Goal: Task Accomplishment & Management: Manage account settings

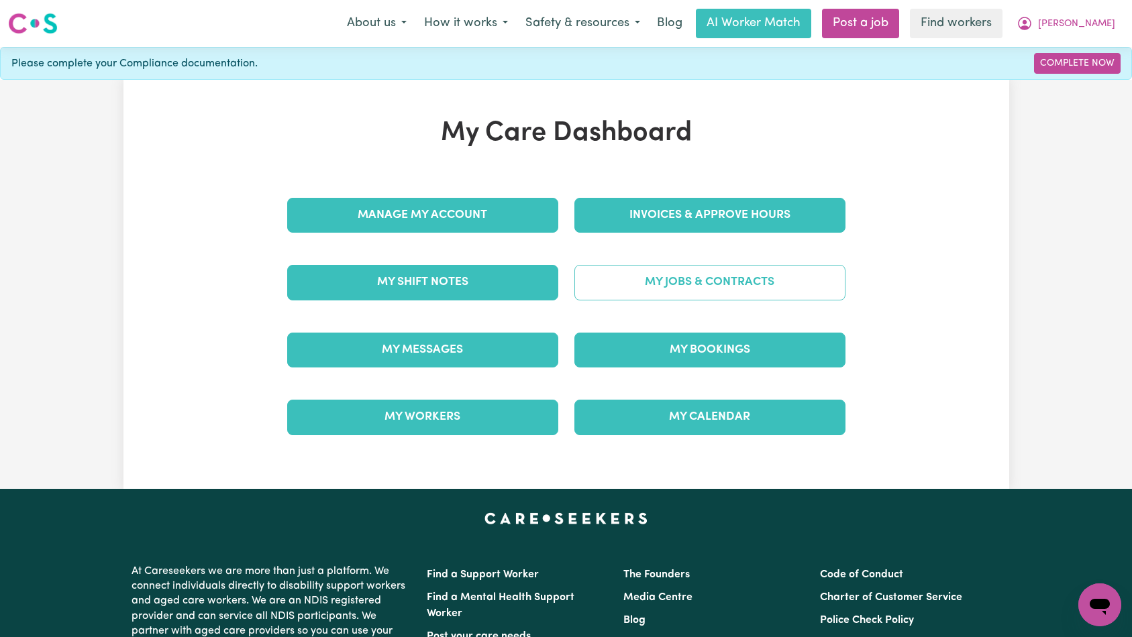
click at [635, 290] on link "My Jobs & Contracts" at bounding box center [709, 282] width 271 height 35
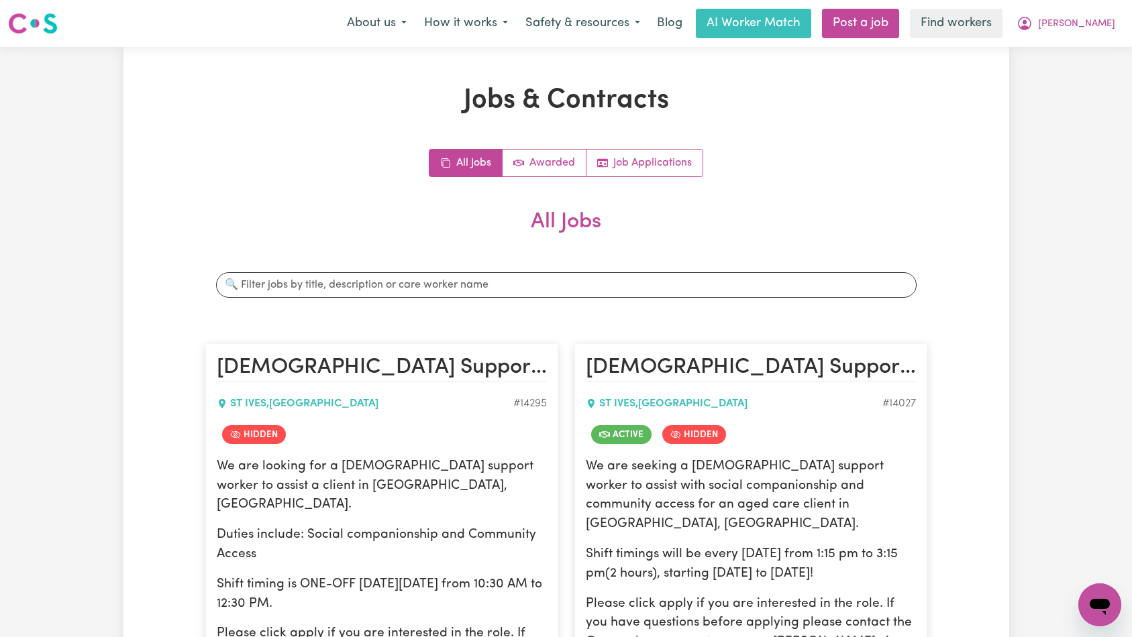
scroll to position [235, 0]
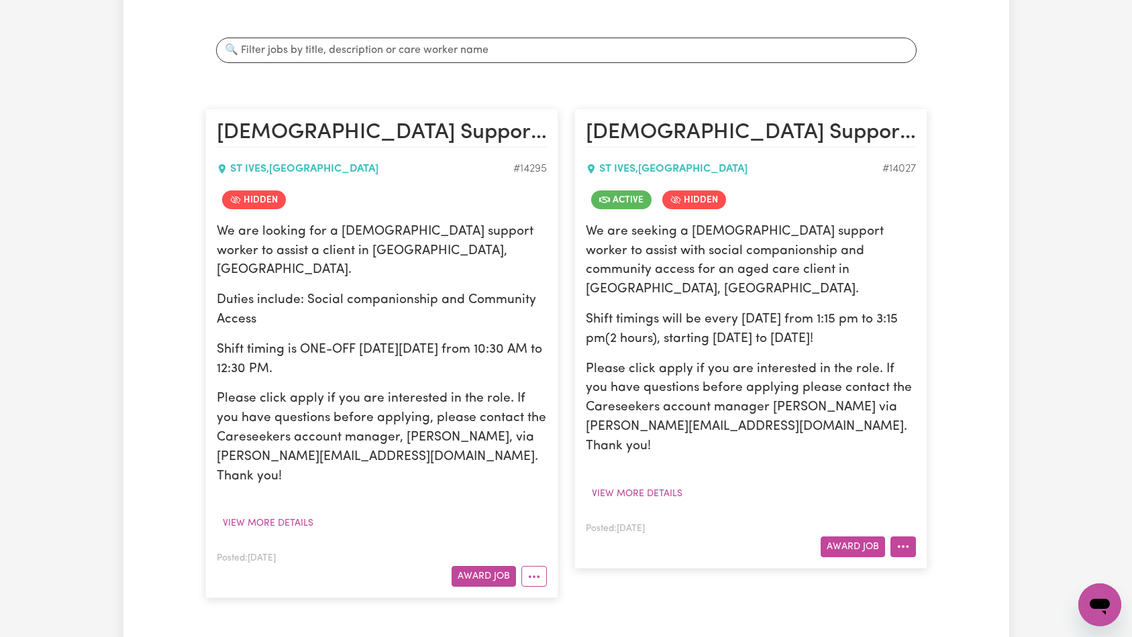
click at [911, 537] on button "More options" at bounding box center [902, 547] width 25 height 21
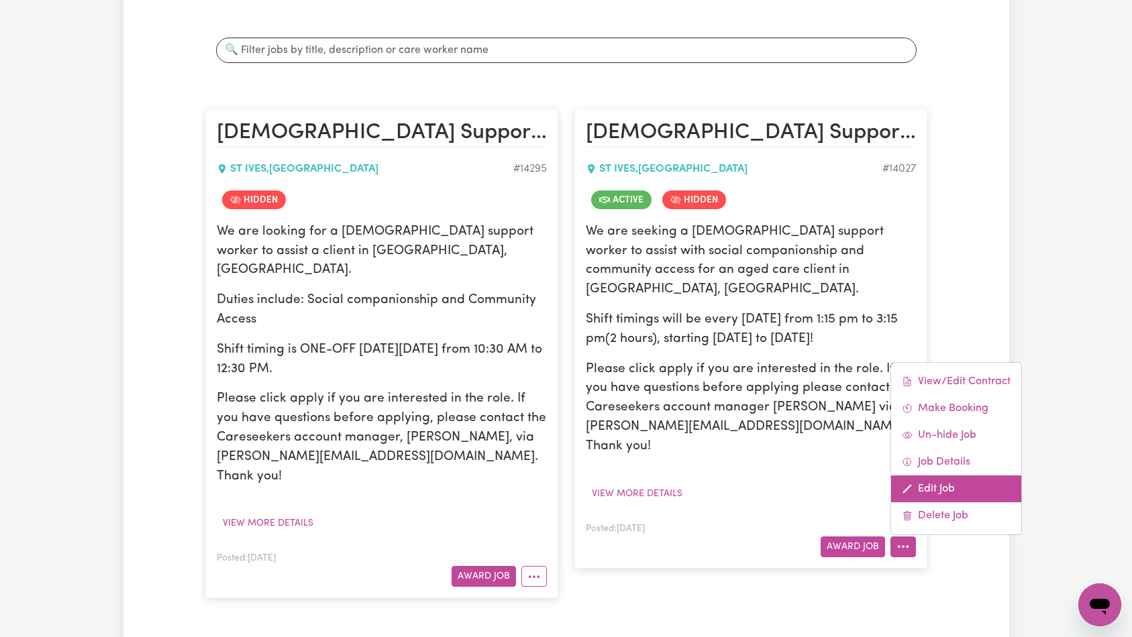
click at [934, 476] on link "Edit Job" at bounding box center [956, 489] width 130 height 27
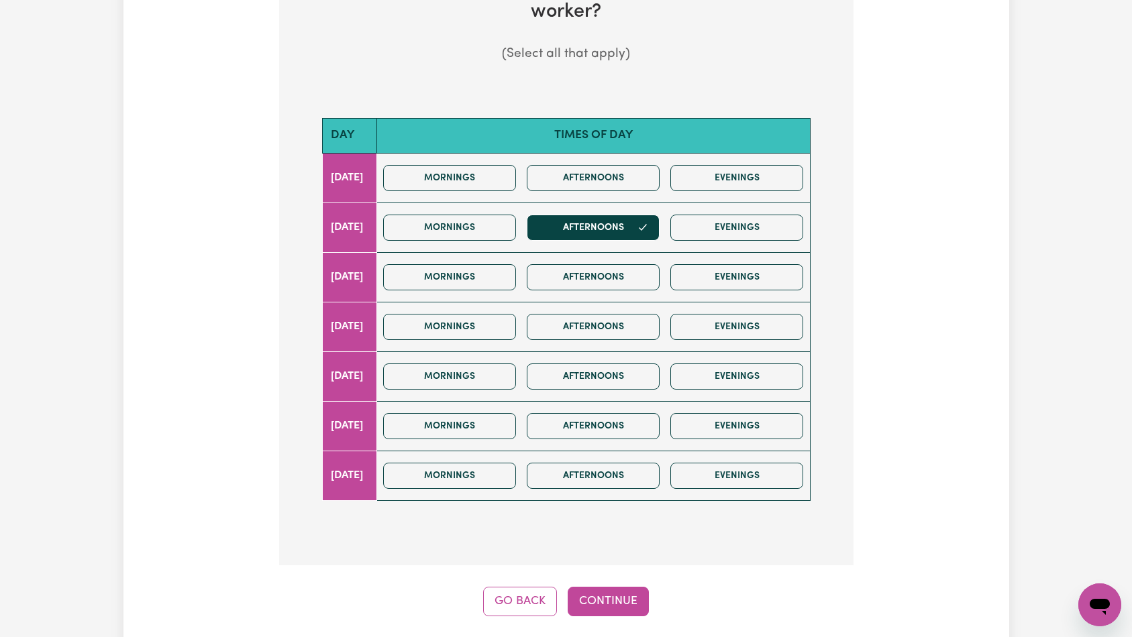
drag, startPoint x: 597, startPoint y: 591, endPoint x: 601, endPoint y: 584, distance: 7.3
click at [597, 589] on div "Update Job Post [DEMOGRAPHIC_DATA] Support Worker Needed Every [DATE] In [GEOGR…" at bounding box center [566, 178] width 886 height 954
click at [605, 587] on button "Continue" at bounding box center [608, 602] width 81 height 30
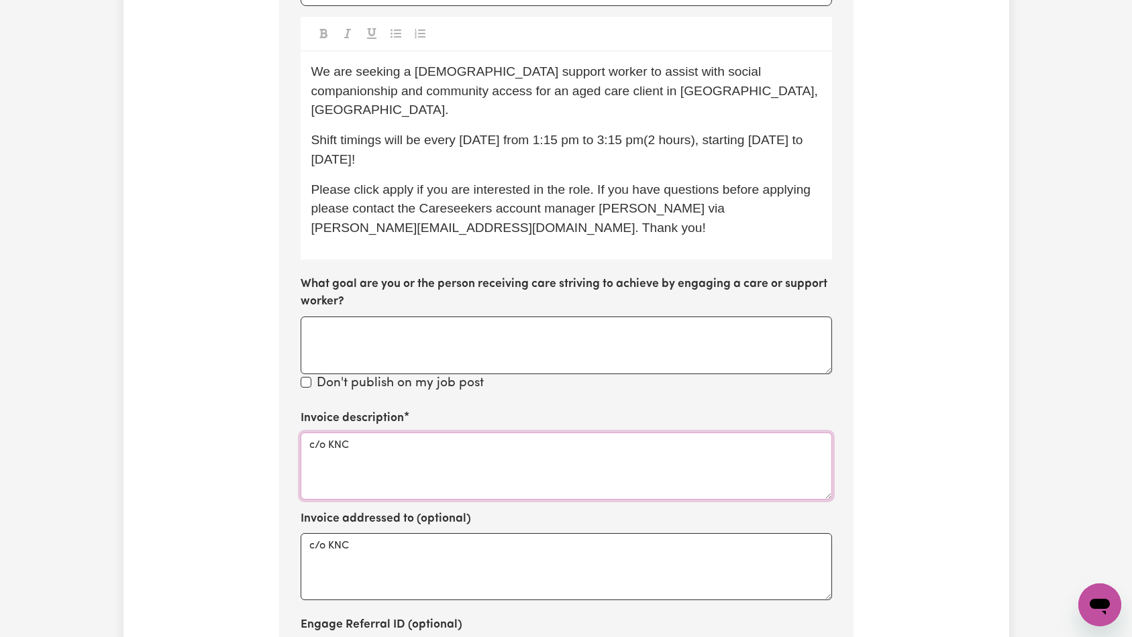
click at [474, 433] on textarea "c/o KNC" at bounding box center [566, 466] width 531 height 67
paste textarea "Domestic support and Social Support"
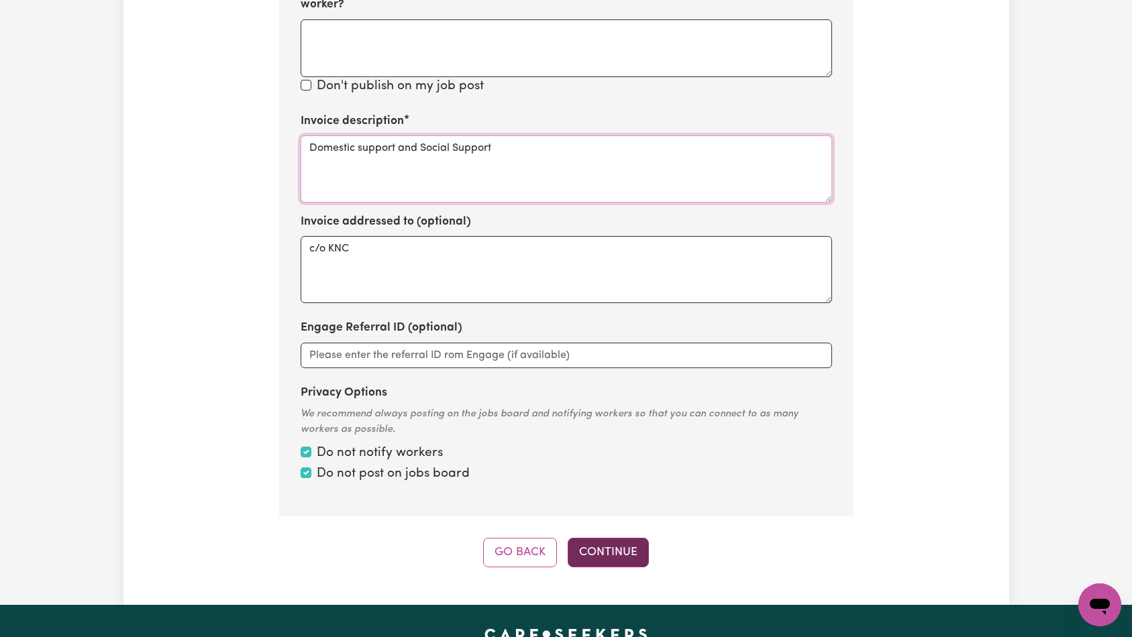
type textarea "Domestic support and Social Support"
click at [610, 538] on button "Continue" at bounding box center [608, 553] width 81 height 30
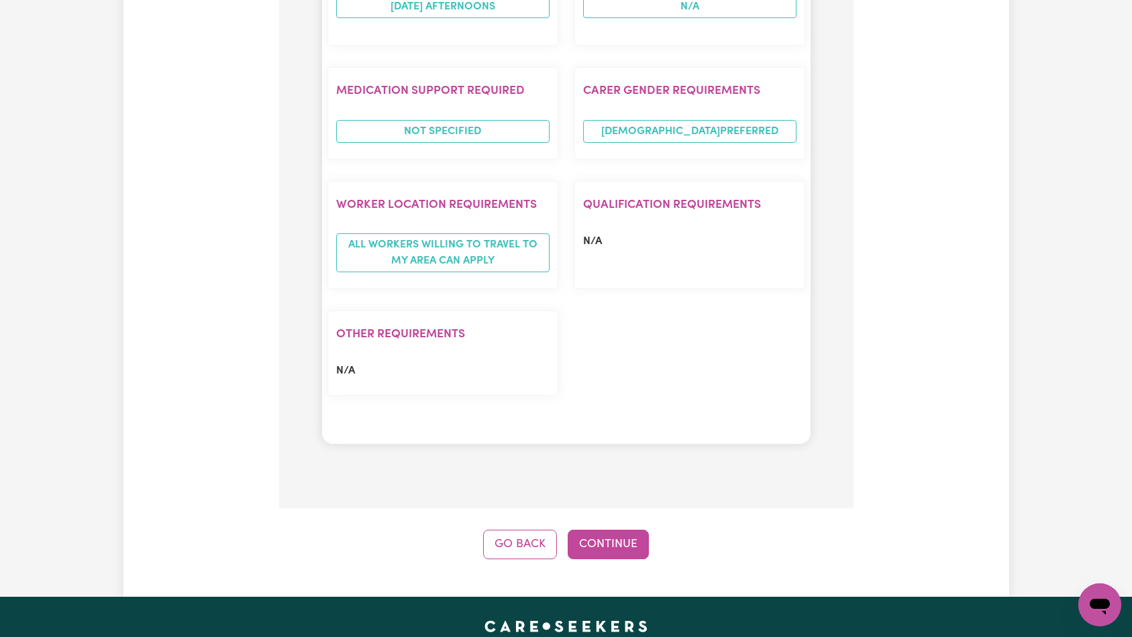
scroll to position [1190, 0]
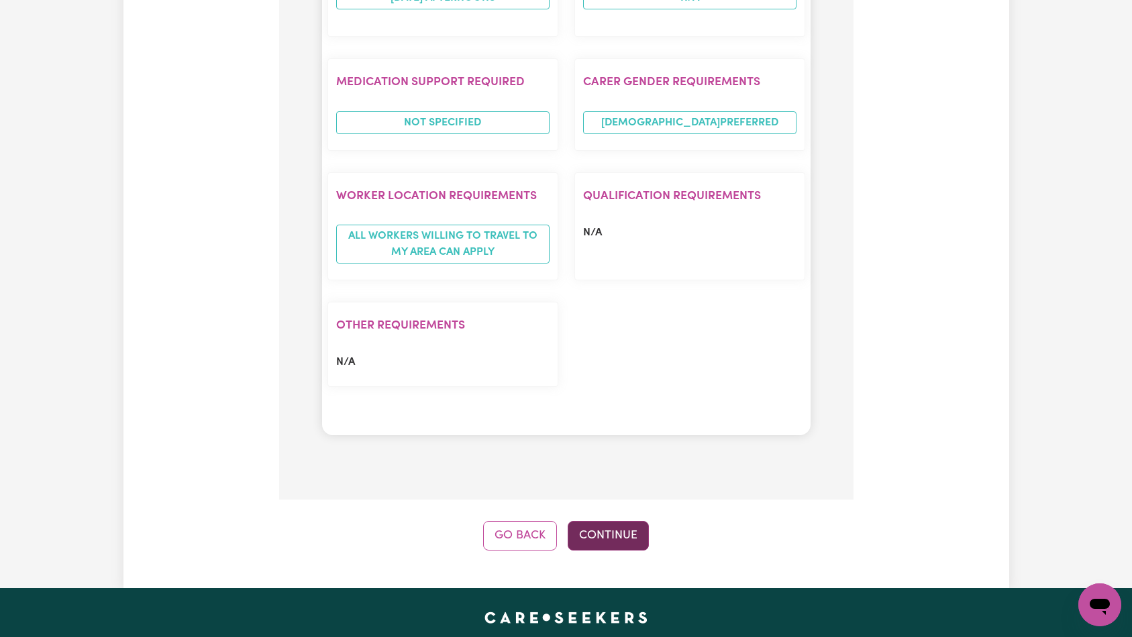
click at [617, 521] on button "Continue" at bounding box center [608, 536] width 81 height 30
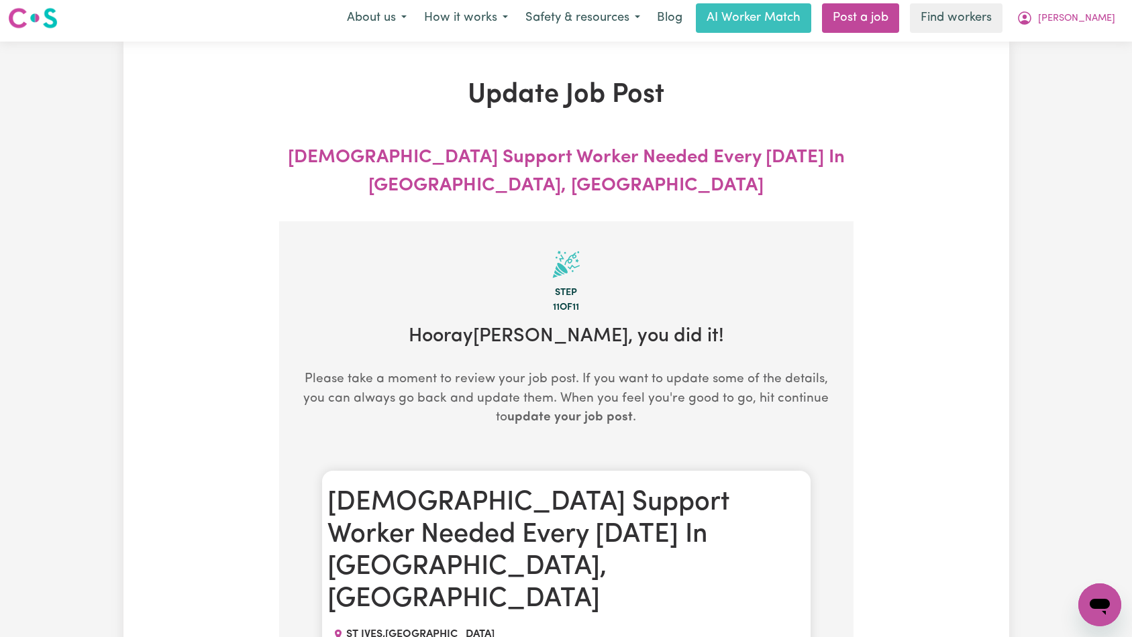
scroll to position [0, 0]
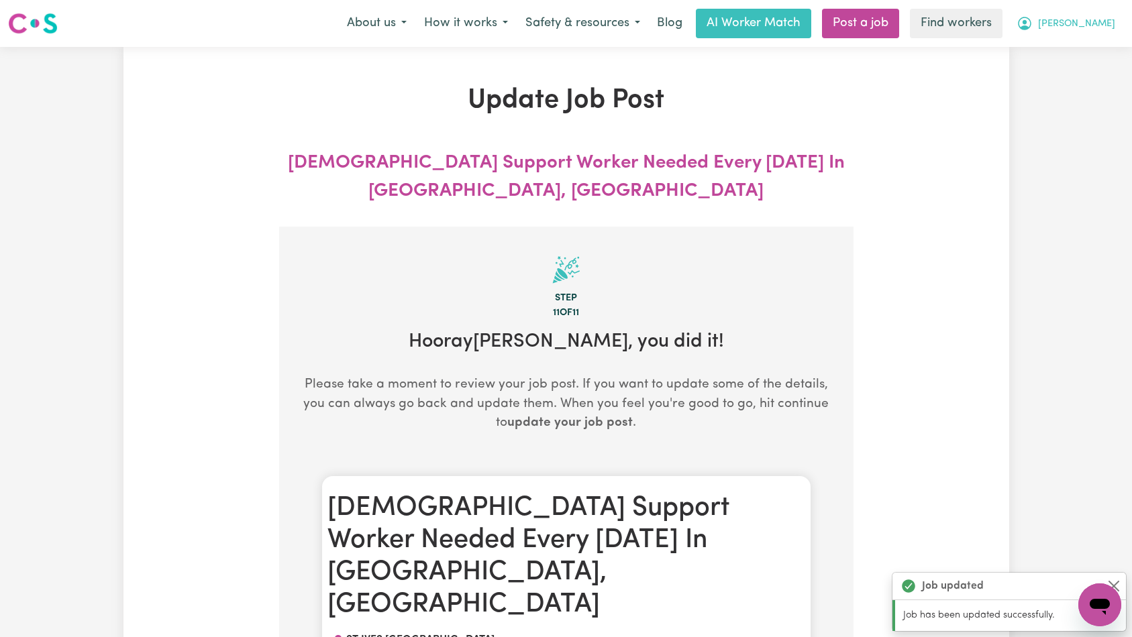
click at [1094, 30] on span "[PERSON_NAME]" at bounding box center [1076, 24] width 77 height 15
click at [1086, 69] on link "Logout" at bounding box center [1070, 76] width 106 height 25
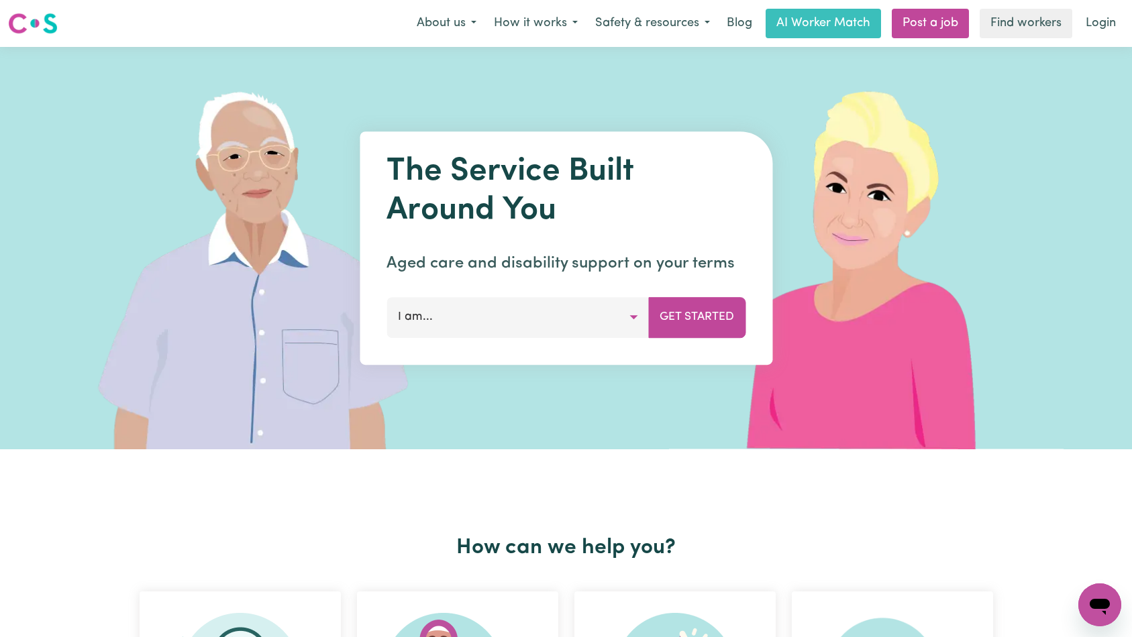
click at [1101, 23] on link "Login" at bounding box center [1101, 24] width 46 height 30
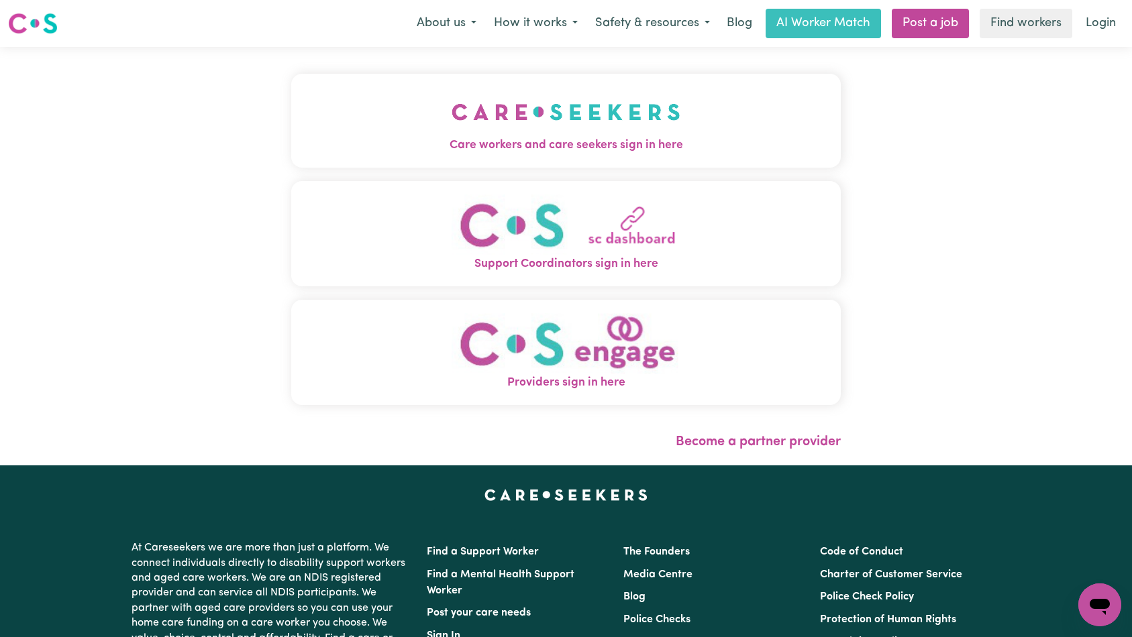
click at [452, 104] on img "Care workers and care seekers sign in here" at bounding box center [566, 112] width 229 height 50
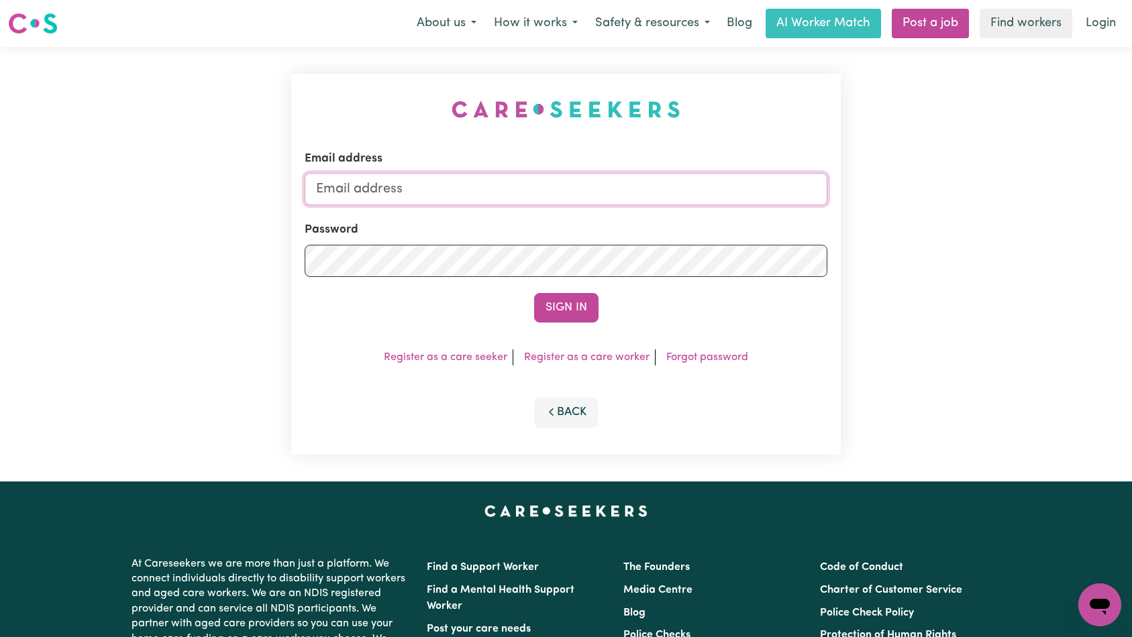
click at [609, 192] on input "Email address" at bounding box center [566, 189] width 523 height 32
type input "[EMAIL_ADDRESS][DOMAIN_NAME]"
click at [578, 313] on button "Sign In" at bounding box center [566, 308] width 64 height 30
